Goal: Find contact information: Find contact information

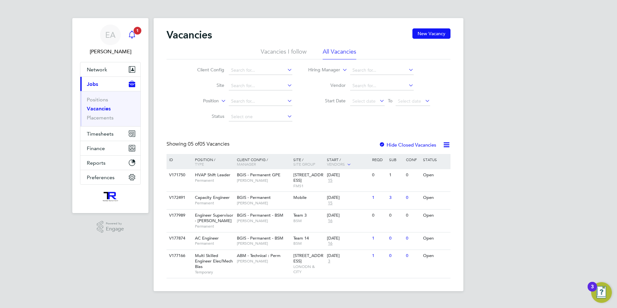
click at [132, 33] on icon "Main navigation" at bounding box center [132, 35] width 8 height 8
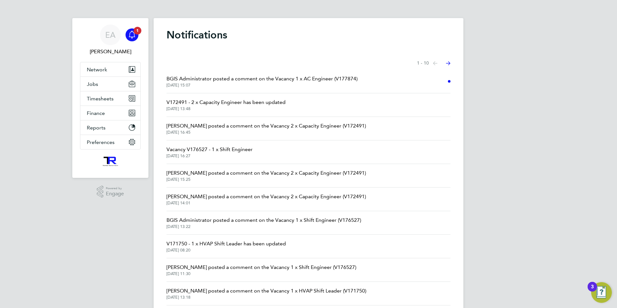
click at [97, 76] on li "Network Team Members Businesses Sites Workers Contacts" at bounding box center [110, 69] width 60 height 15
click at [93, 81] on span "Jobs" at bounding box center [92, 84] width 11 height 6
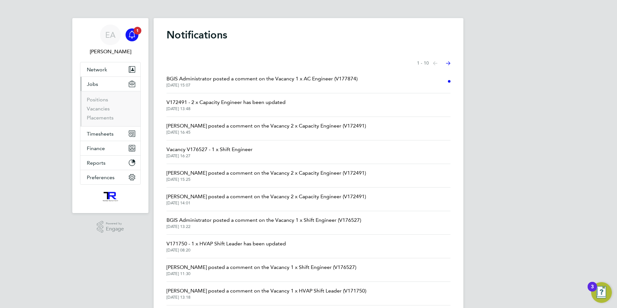
click at [99, 105] on li "Positions" at bounding box center [111, 100] width 48 height 9
click at [99, 106] on link "Vacancies" at bounding box center [98, 108] width 23 height 6
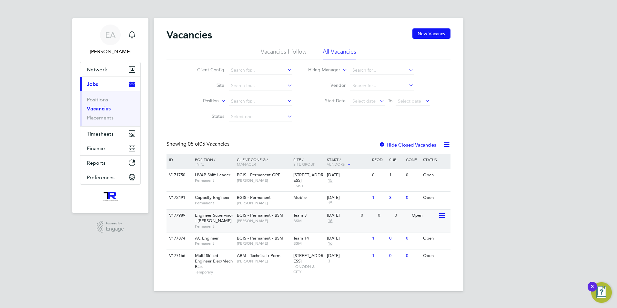
click at [210, 217] on span "Engineer Supervisor - Takeda" at bounding box center [214, 217] width 38 height 11
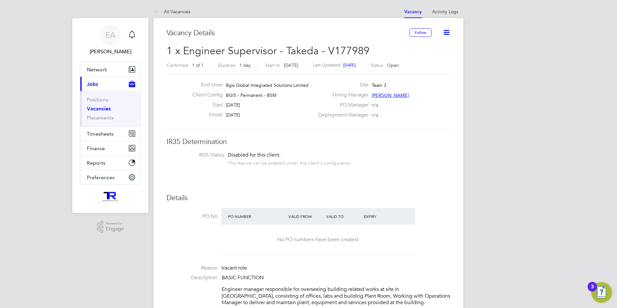
click at [386, 95] on span "[PERSON_NAME]" at bounding box center [390, 95] width 37 height 6
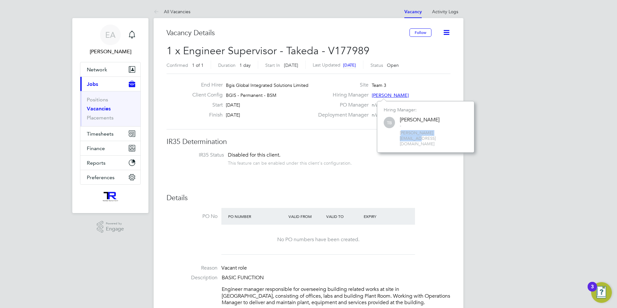
drag, startPoint x: 401, startPoint y: 134, endPoint x: 449, endPoint y: 132, distance: 48.8
click at [449, 132] on span "[PERSON_NAME][EMAIL_ADDRESS][DOMAIN_NAME]" at bounding box center [434, 138] width 68 height 16
